Goal: Subscribe to service/newsletter

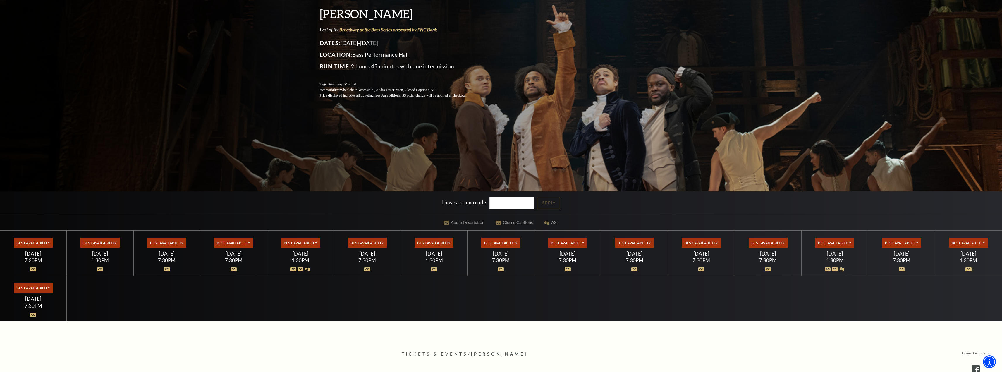
scroll to position [117, 0]
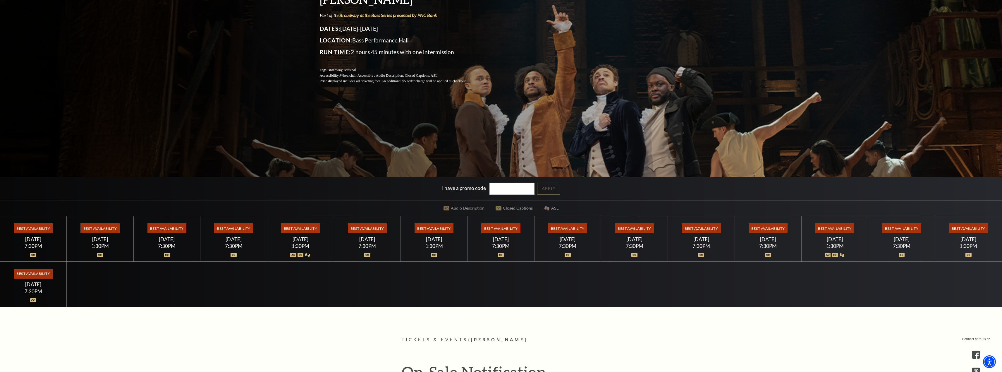
click at [40, 242] on div "Best Availability [DATE] 7:30PM" at bounding box center [33, 238] width 67 height 45
click at [43, 225] on span "Best Availability" at bounding box center [33, 228] width 39 height 10
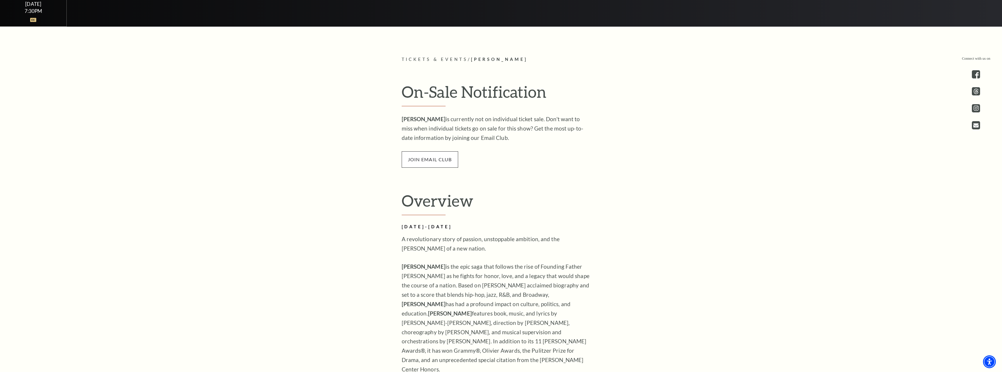
scroll to position [410, 0]
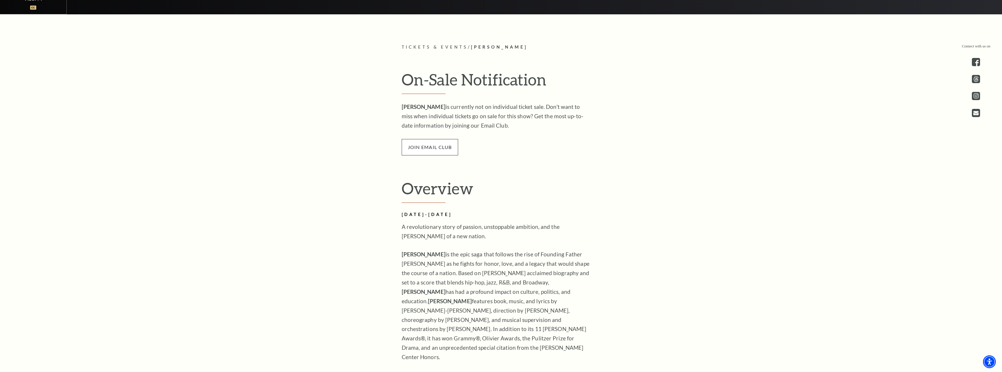
click at [433, 146] on span "join email club" at bounding box center [430, 147] width 56 height 16
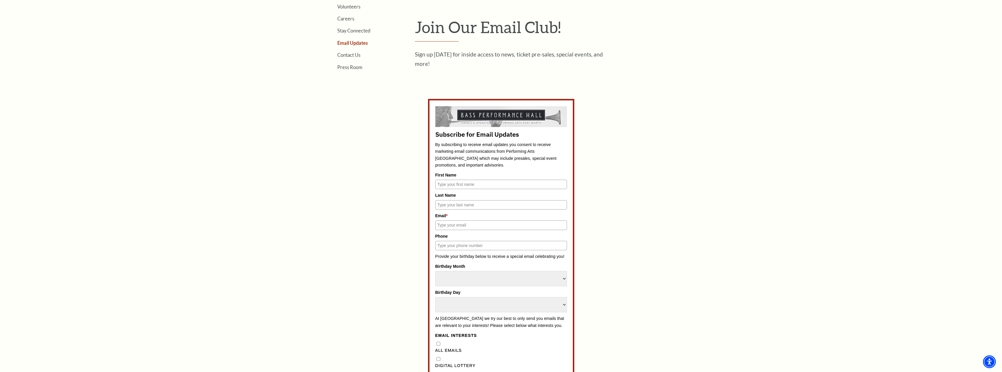
scroll to position [293, 0]
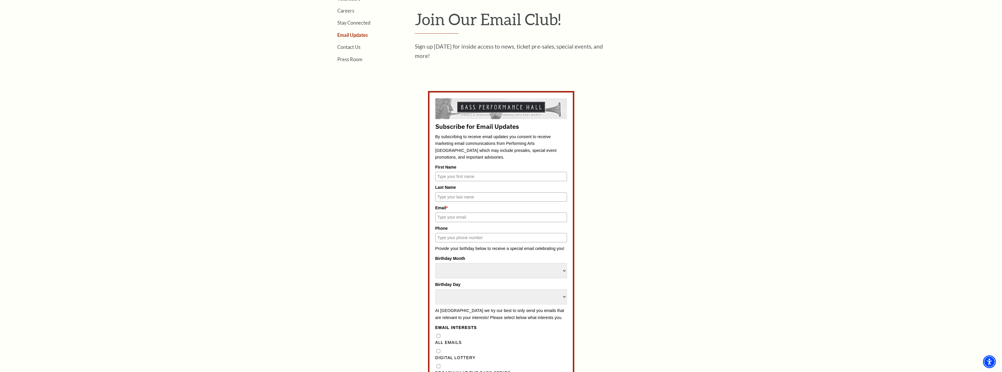
click at [499, 178] on input "First Name" at bounding box center [502, 176] width 132 height 9
type input "[PERSON_NAME]"
type input "Duce"
type input "[EMAIL_ADDRESS][DOMAIN_NAME]"
type input "2142023995"
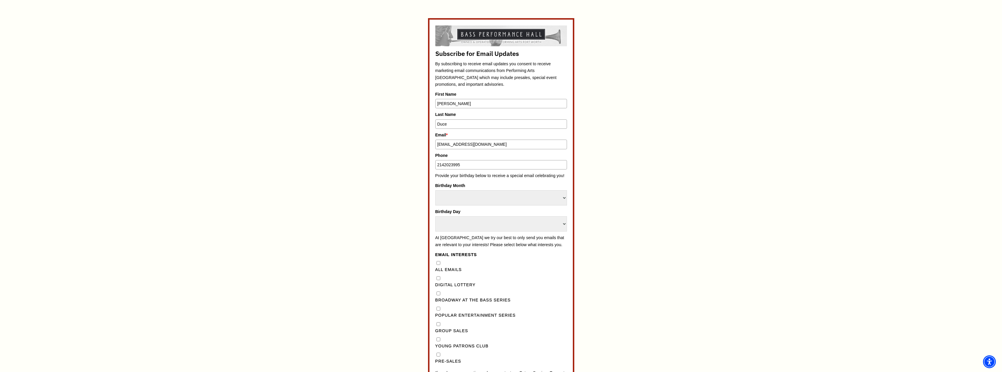
scroll to position [351, 0]
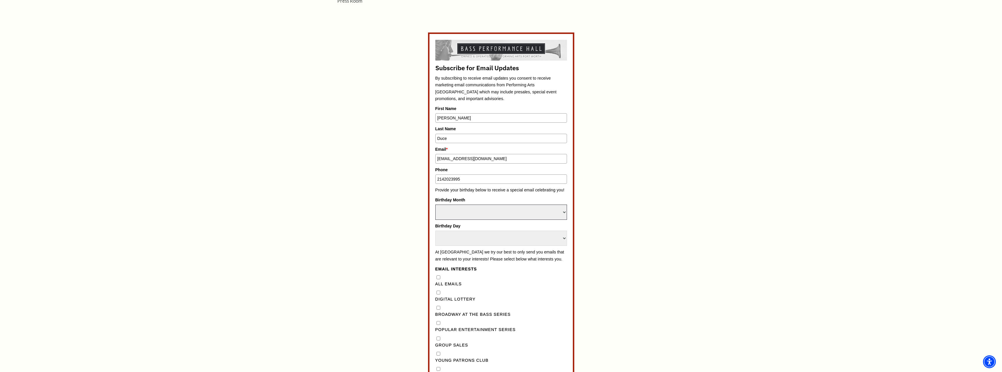
click at [495, 211] on select "Select Month January February March April May June July August September Octobe…" at bounding box center [502, 212] width 132 height 15
select select "December"
click at [436, 205] on select "Select Month January February March April May June July August September Octobe…" at bounding box center [502, 212] width 132 height 15
click at [498, 236] on select "Select Day 1 2 3 4 5 6 7 8 9 10 11 12 13 14 15 16 17 18 19 20 21 22 23 24" at bounding box center [502, 238] width 132 height 15
select select "8"
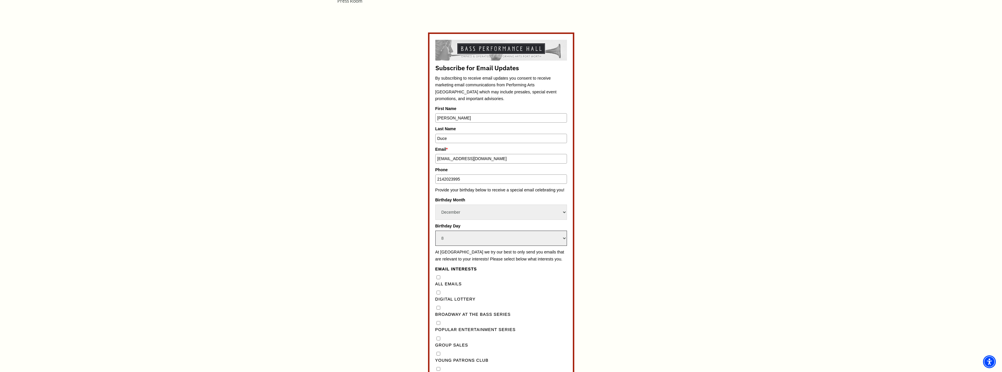
click at [436, 231] on select "Select Day 1 2 3 4 5 6 7 8 9 10 11 12 13 14 15 16 17 18 19 20 21 22 23 24" at bounding box center [502, 238] width 132 height 15
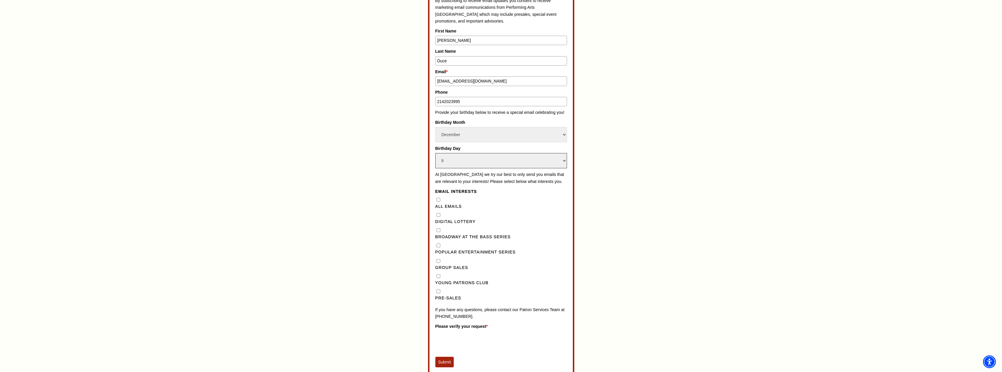
scroll to position [439, 0]
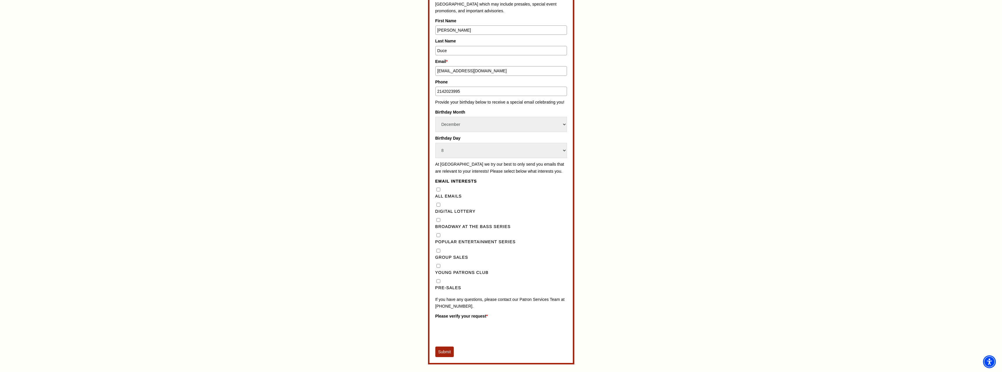
click at [440, 222] on Series"] "Broadway at the Bass Series" at bounding box center [439, 220] width 4 height 4
checkbox Series"] "true"
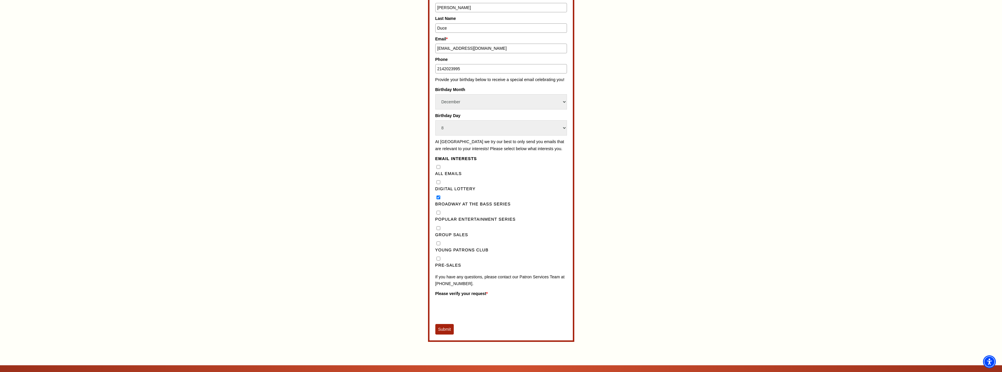
scroll to position [468, 0]
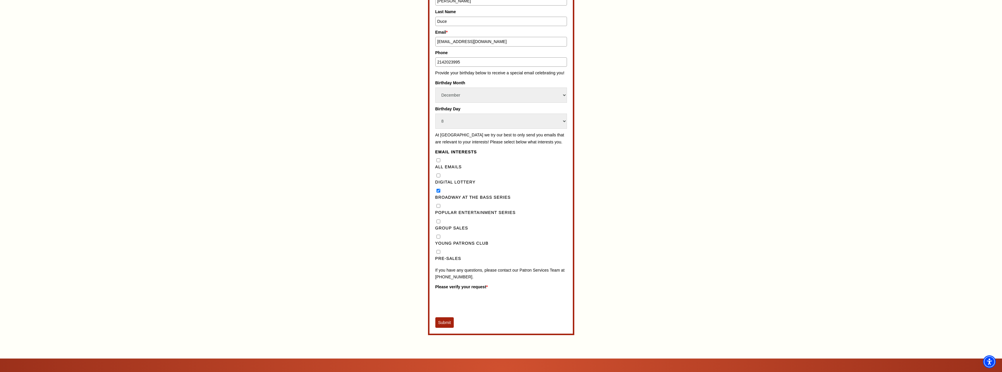
click at [439, 254] on input "Pre-Sales" at bounding box center [439, 252] width 4 height 4
checkbox input "true"
click at [446, 328] on button "Submit" at bounding box center [445, 322] width 19 height 11
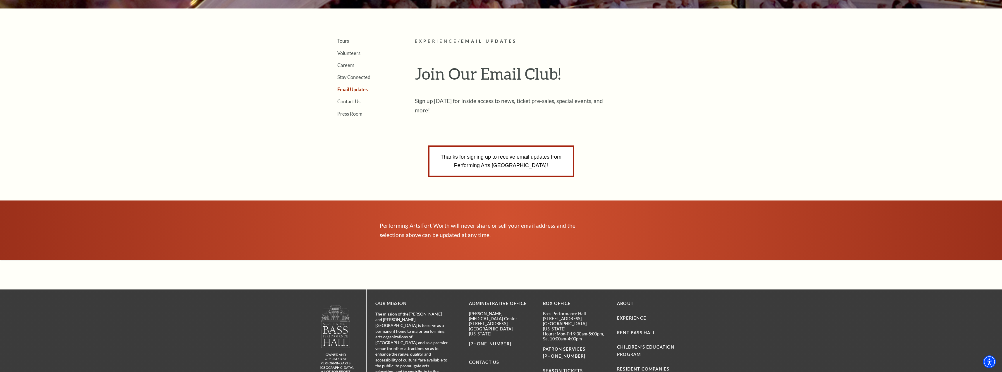
scroll to position [218, 0]
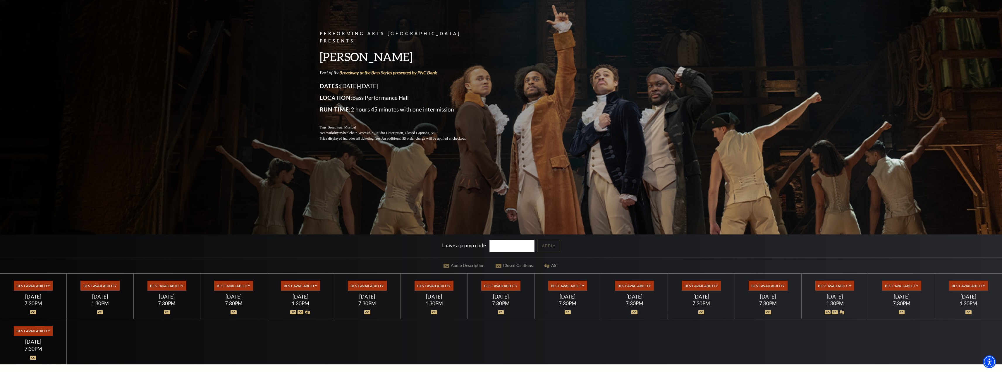
scroll to position [88, 0]
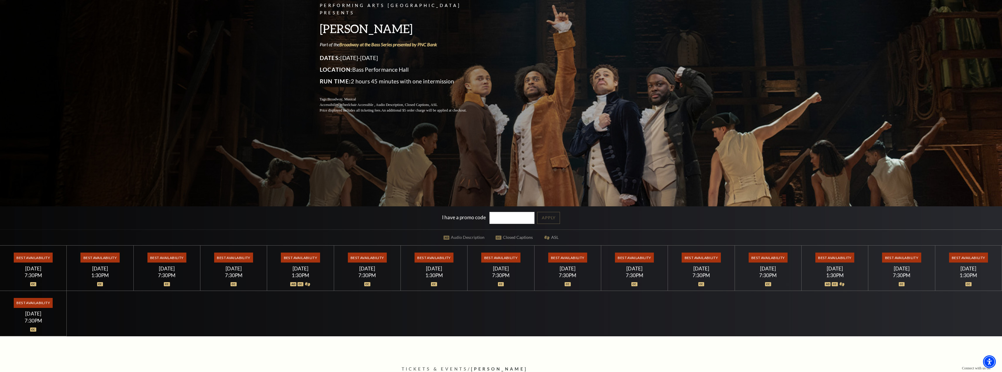
click at [373, 256] on span "Best Availability" at bounding box center [367, 258] width 39 height 10
click at [367, 282] on div at bounding box center [367, 281] width 53 height 6
click at [367, 289] on div "Best Availability Saturday July 18 7:30PM" at bounding box center [367, 268] width 67 height 45
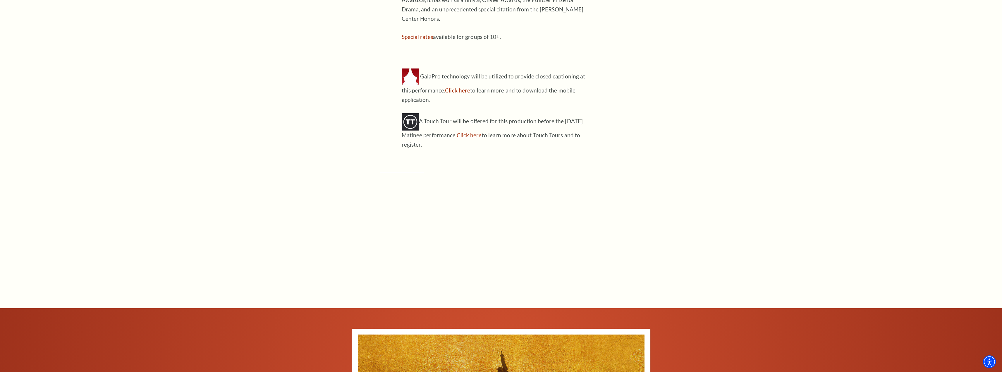
scroll to position [615, 0]
